Goal: Find specific page/section: Find specific page/section

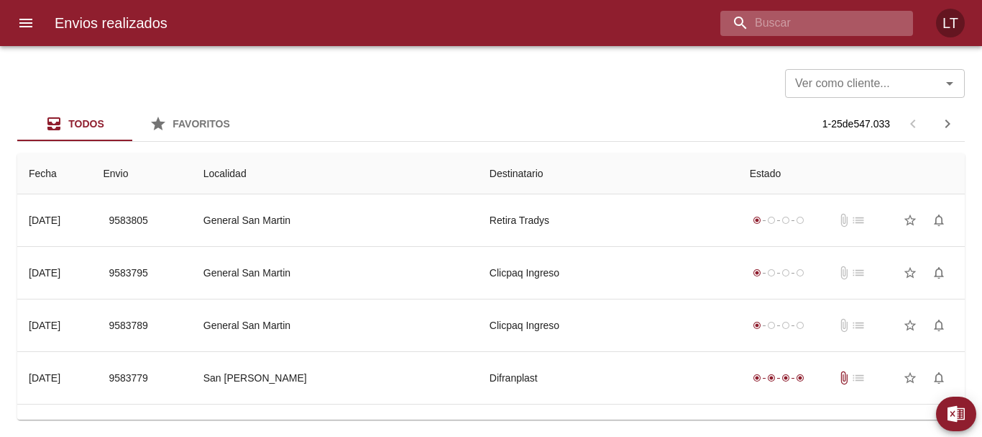
click at [811, 32] on input "buscar" at bounding box center [805, 23] width 168 height 25
type input "[PERSON_NAME]"
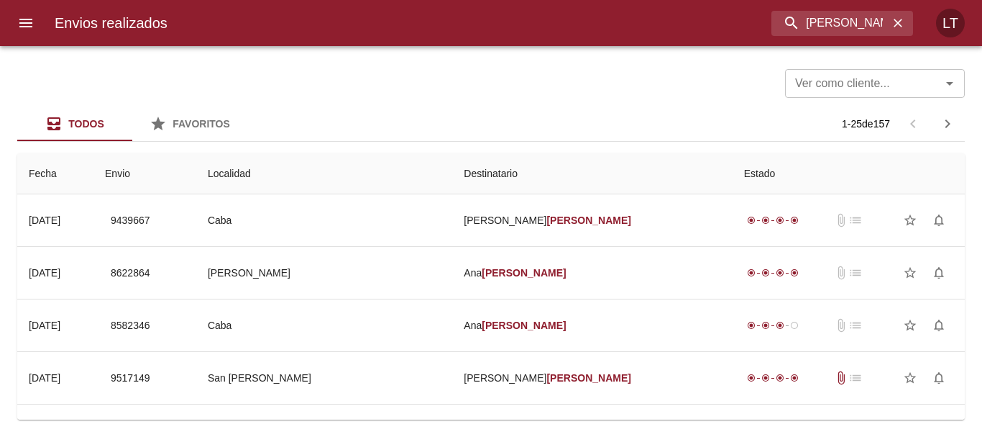
click at [882, 91] on input "Ver como cliente..." at bounding box center [854, 83] width 129 height 20
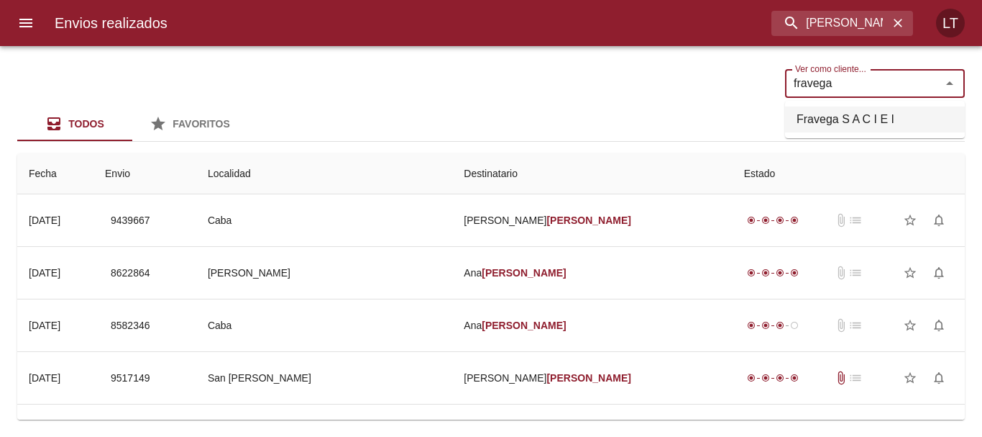
click at [874, 113] on li "Fravega S A C I E I" at bounding box center [875, 119] width 180 height 26
type input "Fravega S A C I E I"
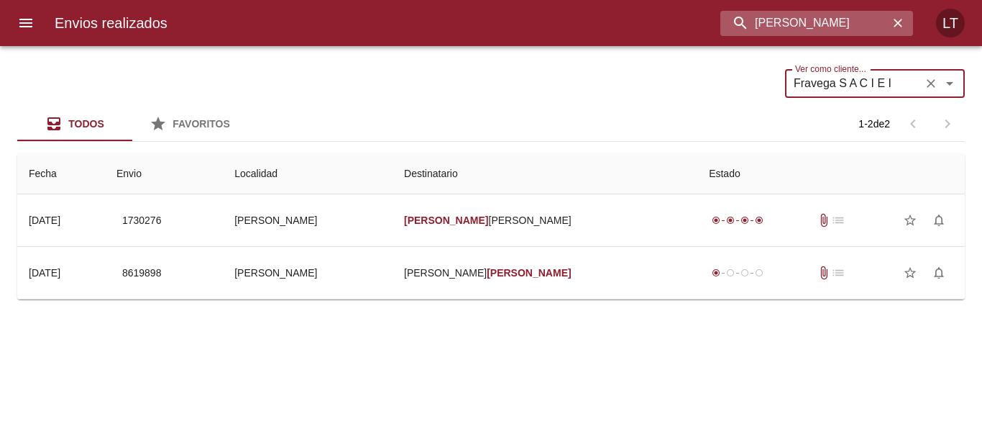
click at [859, 19] on input "[PERSON_NAME]" at bounding box center [805, 23] width 168 height 25
type input "[PERSON_NAME]"
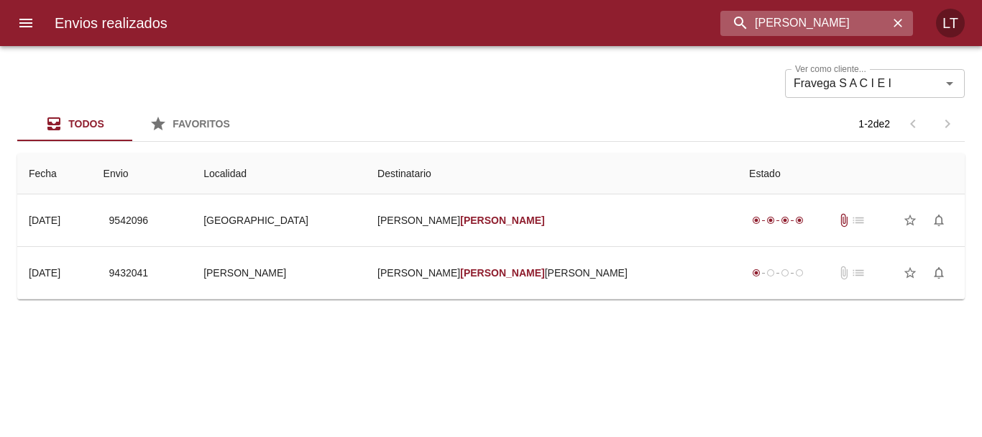
click at [836, 12] on input "[PERSON_NAME]" at bounding box center [805, 23] width 168 height 25
click at [934, 82] on icon "Limpiar" at bounding box center [931, 83] width 14 height 14
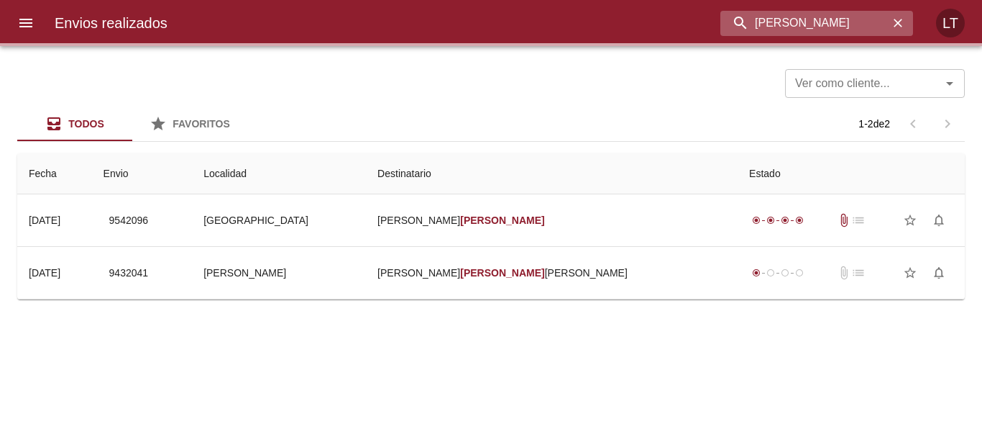
click at [839, 30] on input "[PERSON_NAME]" at bounding box center [805, 23] width 168 height 25
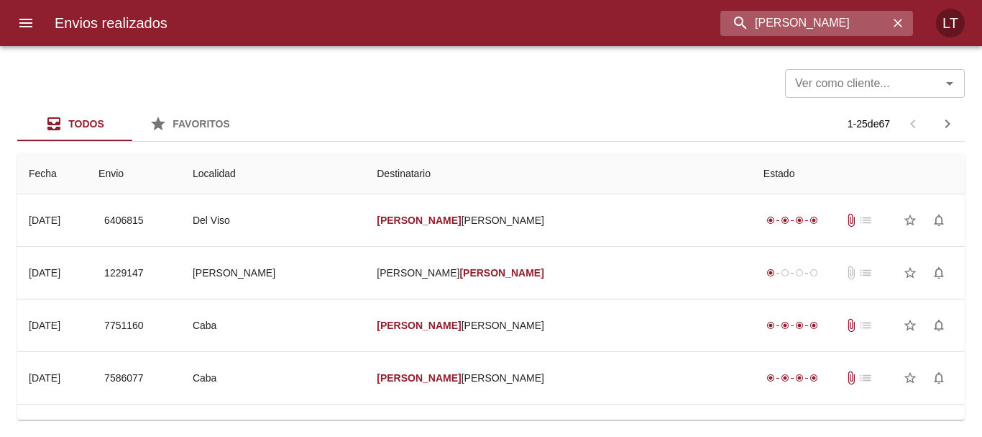
click at [839, 30] on input "[PERSON_NAME]" at bounding box center [805, 23] width 168 height 25
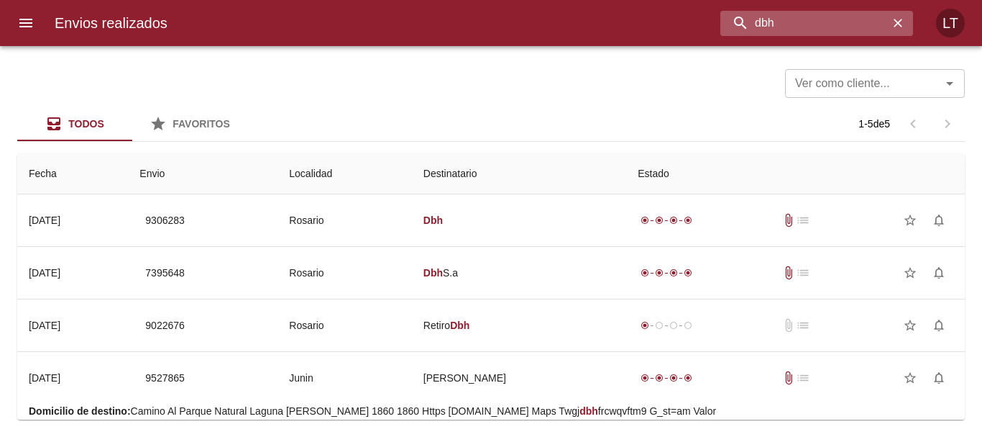
click at [776, 18] on input "dbh" at bounding box center [805, 23] width 168 height 25
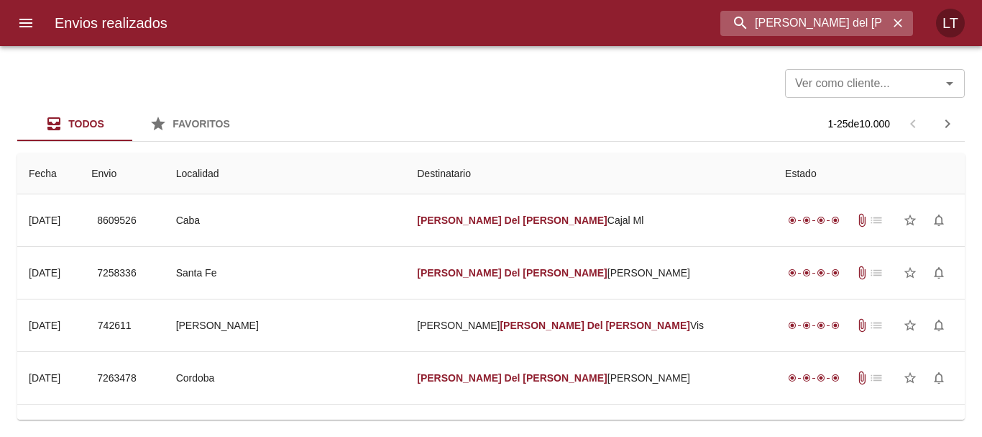
click at [830, 16] on input "[PERSON_NAME] del [PERSON_NAME]" at bounding box center [805, 23] width 168 height 25
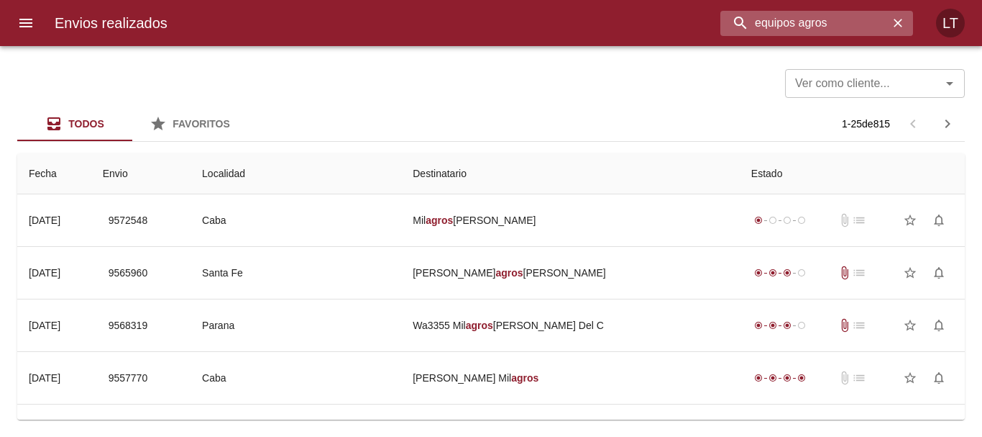
click at [810, 24] on input "equipos agros" at bounding box center [805, 23] width 168 height 25
type input "las [PERSON_NAME]"
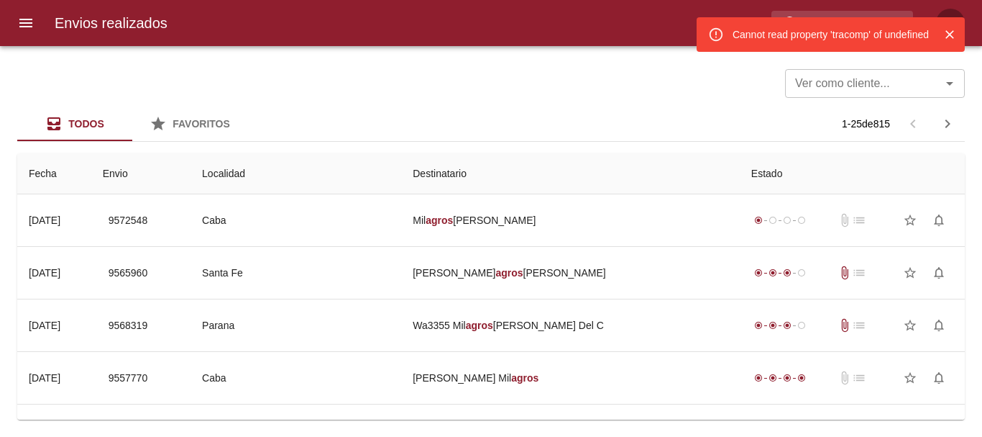
click at [821, 82] on input "Ver como cliente..." at bounding box center [854, 83] width 129 height 20
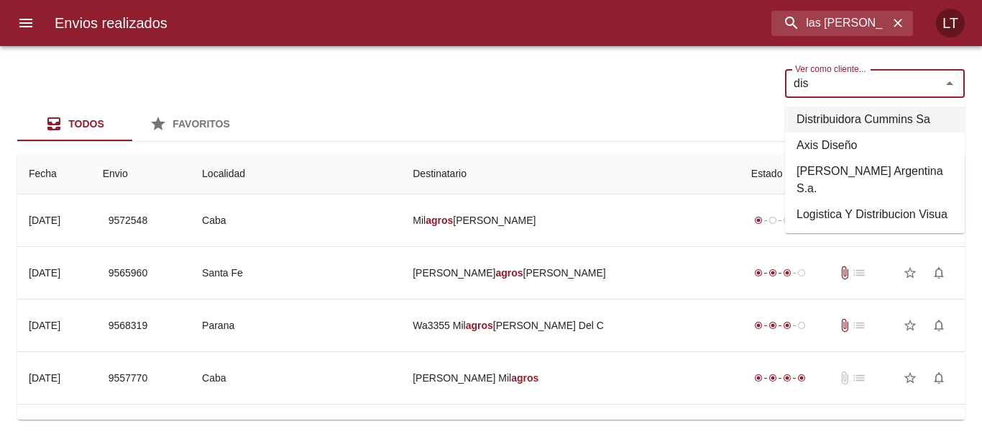
click at [841, 118] on li "Distribuidora Cummins Sa" at bounding box center [875, 119] width 180 height 26
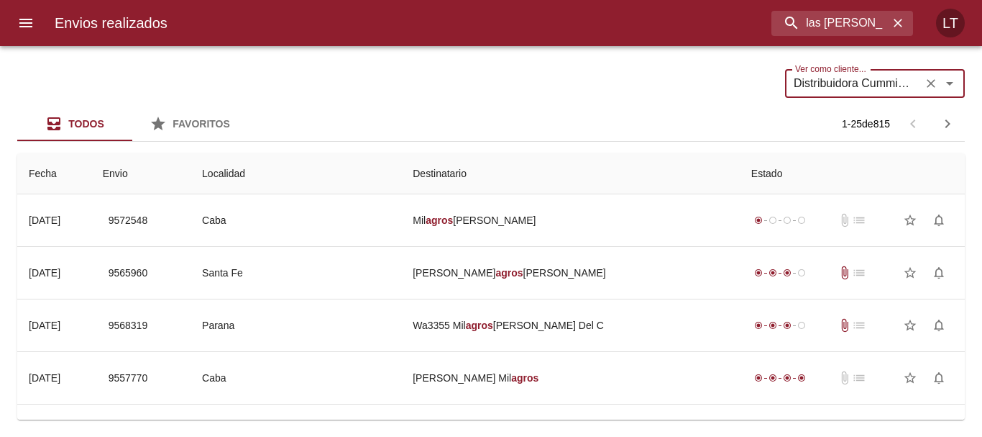
type input "Distribuidora Cummins Sa"
click at [852, 33] on input "las [PERSON_NAME]" at bounding box center [805, 23] width 168 height 25
